Goal: Task Accomplishment & Management: Complete application form

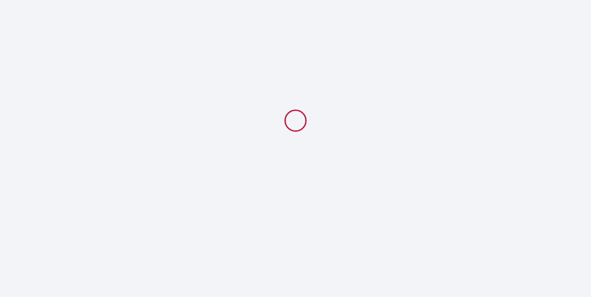
select select
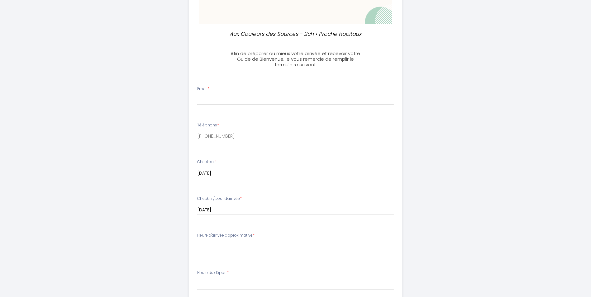
scroll to position [218, 0]
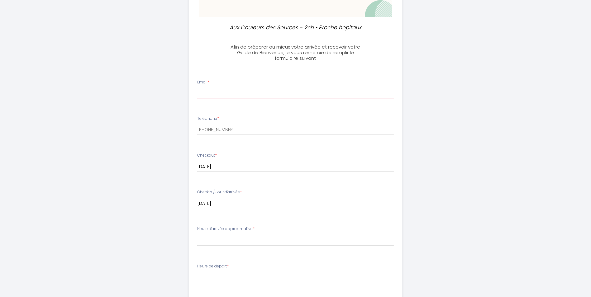
click at [226, 90] on input "Email *" at bounding box center [295, 92] width 197 height 11
type input "[PERSON_NAME][EMAIL_ADDRESS][DOMAIN_NAME]"
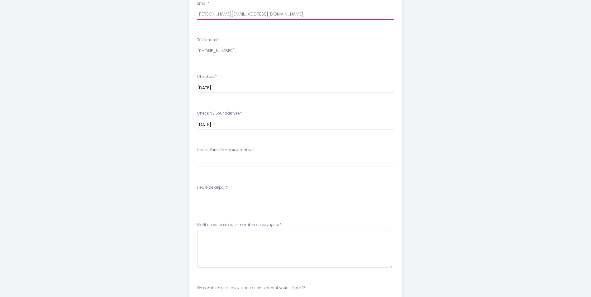
scroll to position [311, 0]
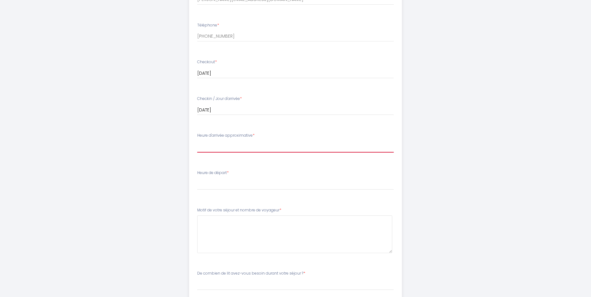
click at [229, 150] on select "17:00 17:30 18:00 18:30 19:00 19:30 20:00 20:30 21:00 21:30 22:00 22:30 23:00 2…" at bounding box center [295, 147] width 197 height 12
select select "18:00"
click at [197, 141] on select "17:00 17:30 18:00 18:30 19:00 19:30 20:00 20:30 21:00 21:30 22:00 22:30 23:00 2…" at bounding box center [295, 147] width 197 height 12
click at [203, 148] on select "17:00 17:30 18:00 18:30 19:00 19:30 20:00 20:30 21:00 21:30 22:00 22:30 23:00 2…" at bounding box center [295, 147] width 197 height 12
click at [197, 141] on select "17:00 17:30 18:00 18:30 19:00 19:30 20:00 20:30 21:00 21:30 22:00 22:30 23:00 2…" at bounding box center [295, 147] width 197 height 12
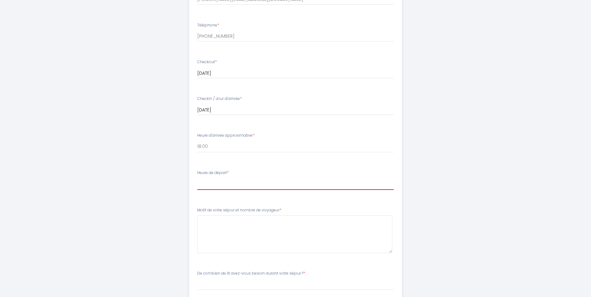
click at [208, 185] on select "00:00 00:30 01:00 01:30 02:00 02:30 03:00 03:30 04:00 04:30 05:00 05:30 06:00 0…" at bounding box center [295, 184] width 197 height 12
select select "10:00"
click at [197, 178] on select "00:00 00:30 01:00 01:30 02:00 02:30 03:00 03:30 04:00 04:30 05:00 05:30 06:00 0…" at bounding box center [295, 184] width 197 height 12
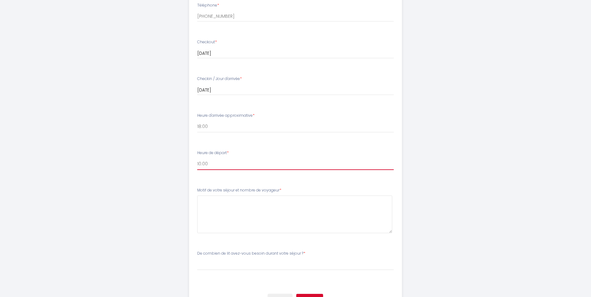
scroll to position [343, 0]
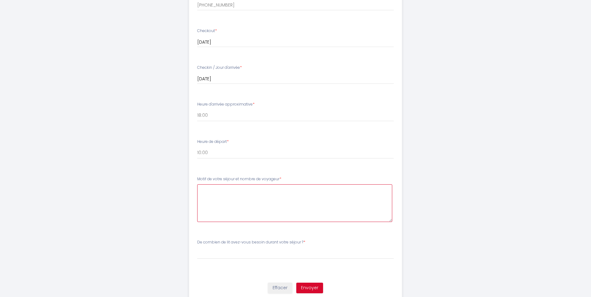
click at [215, 194] on voyageur6 at bounding box center [294, 203] width 195 height 38
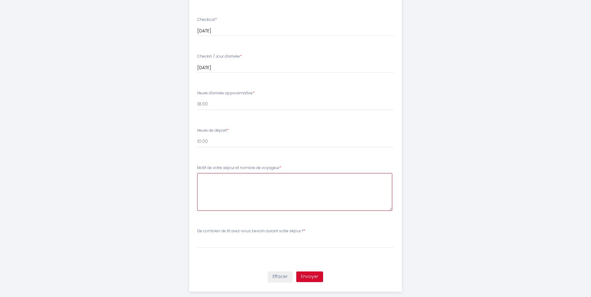
scroll to position [364, 0]
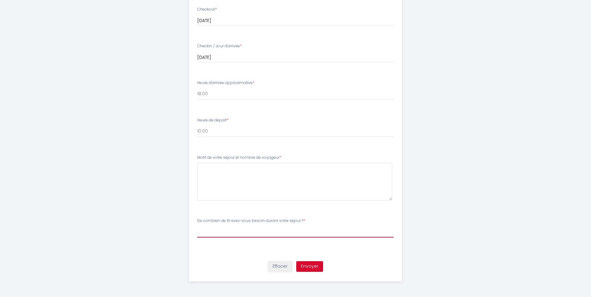
click at [221, 235] on select "[PERSON_NAME] combien de lit avez-vous besoin durant votre séjour ? 1 Lit 2 Lits" at bounding box center [295, 232] width 197 height 12
select select "2 Lits"
click at [197, 226] on select "[PERSON_NAME] combien de lit avez-vous besoin durant votre séjour ? 1 Lit 2 Lits" at bounding box center [295, 232] width 197 height 12
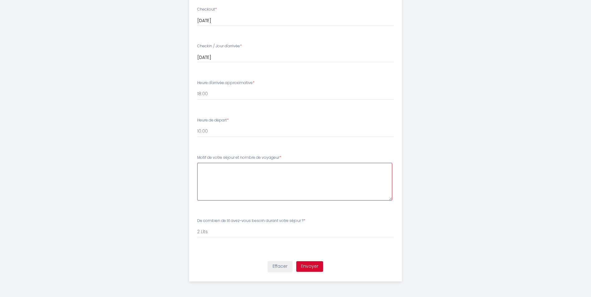
click at [209, 181] on voyageur6 at bounding box center [294, 182] width 195 height 38
type voyageur6 "Visite de Lyon 2 adultes, 1 enfant 1 bébé"
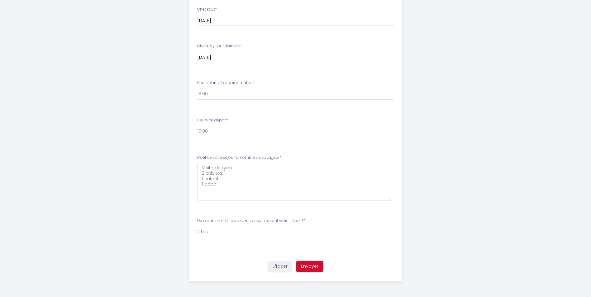
click at [314, 269] on button "Envoyer" at bounding box center [309, 266] width 27 height 11
